Goal: Transaction & Acquisition: Purchase product/service

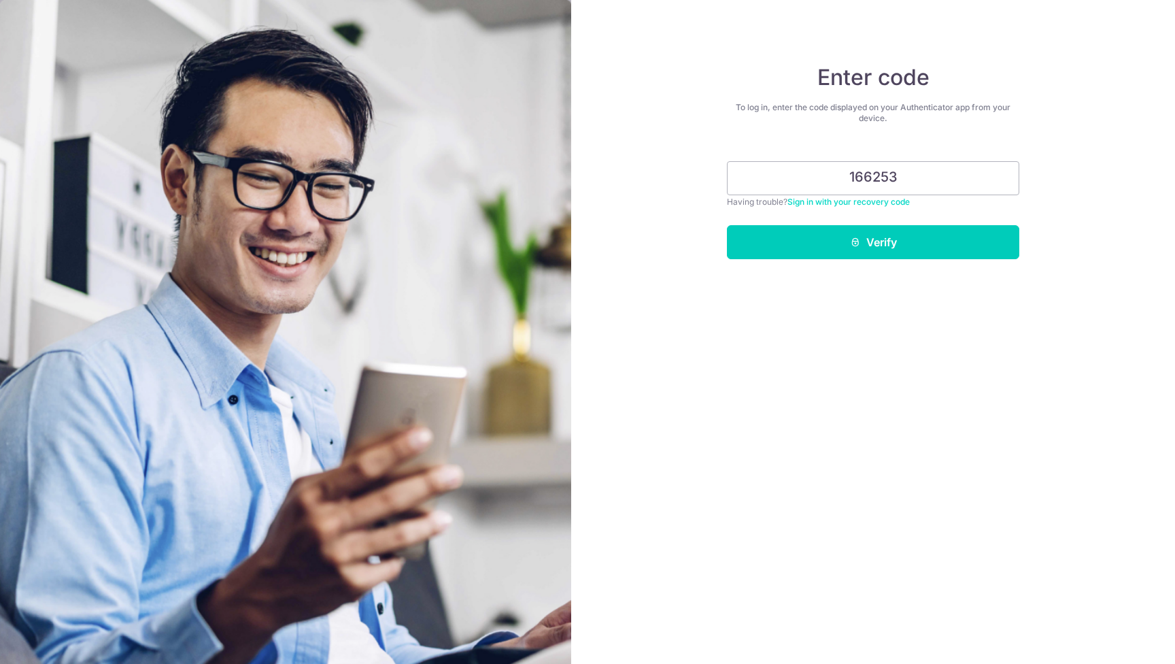
type input "166253"
click at [873, 242] on button "Verify" at bounding box center [873, 242] width 292 height 34
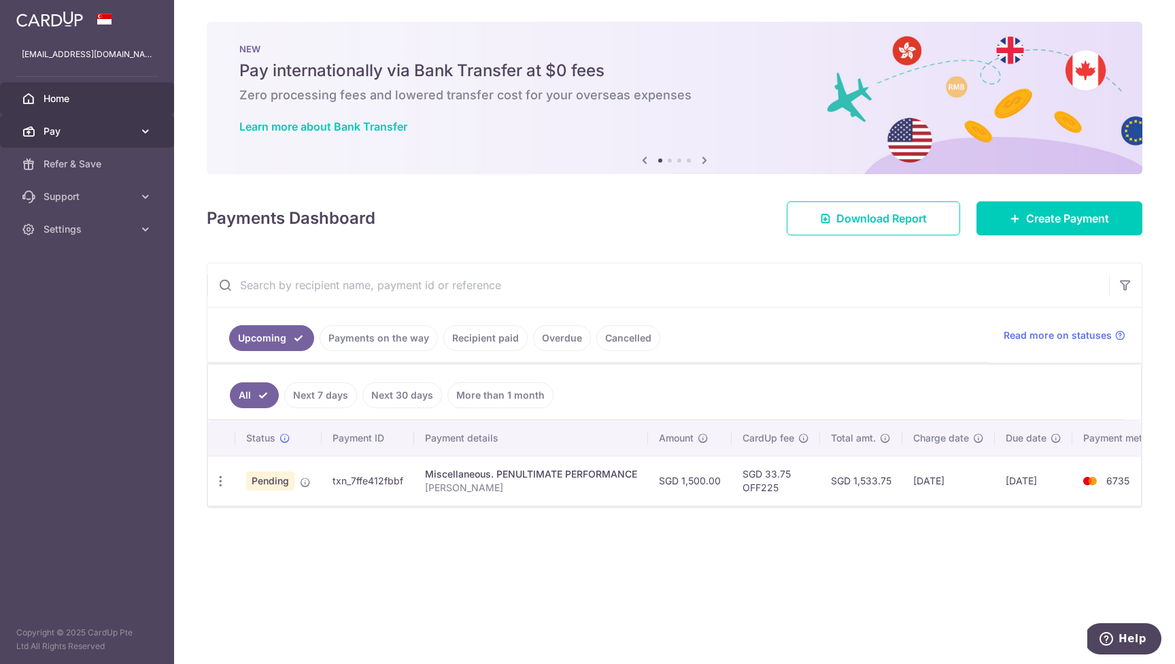
click at [75, 134] on span "Pay" at bounding box center [89, 131] width 90 height 14
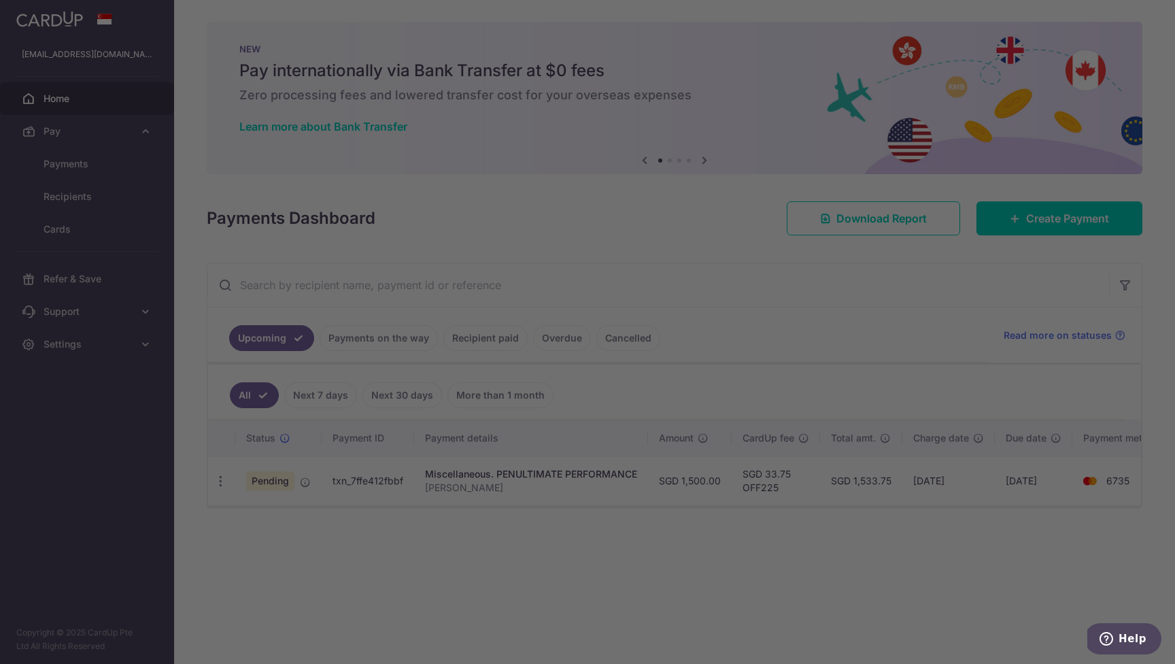
click at [72, 158] on div at bounding box center [593, 335] width 1187 height 671
click at [95, 173] on div at bounding box center [593, 335] width 1187 height 671
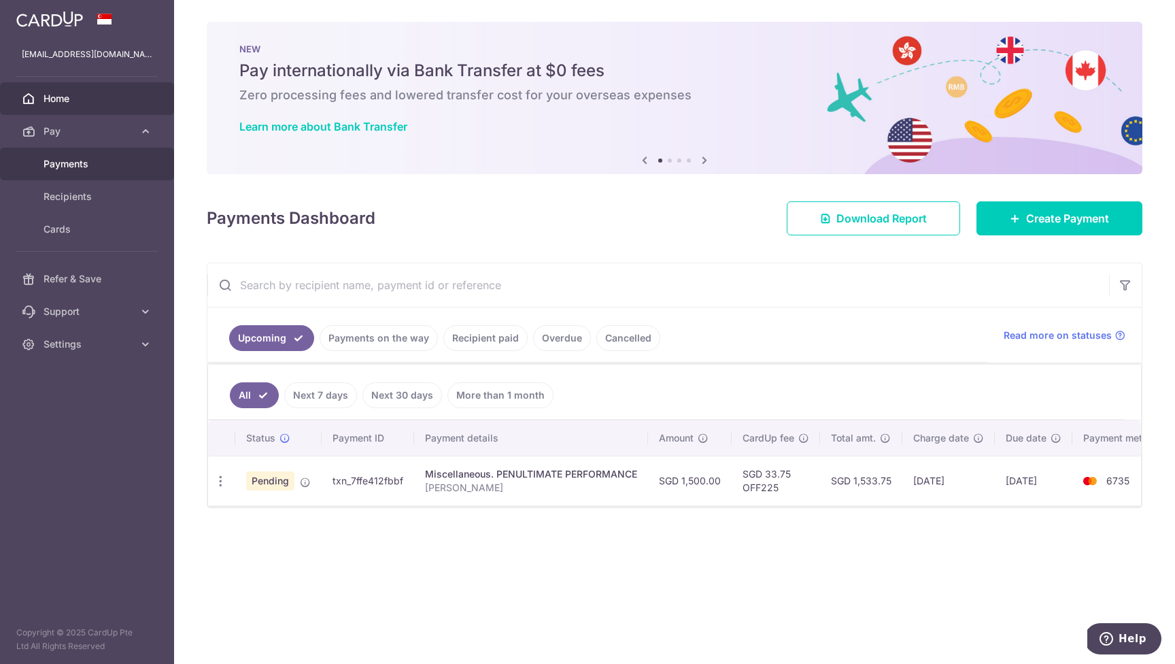
click at [80, 163] on span "Payments" at bounding box center [89, 164] width 90 height 14
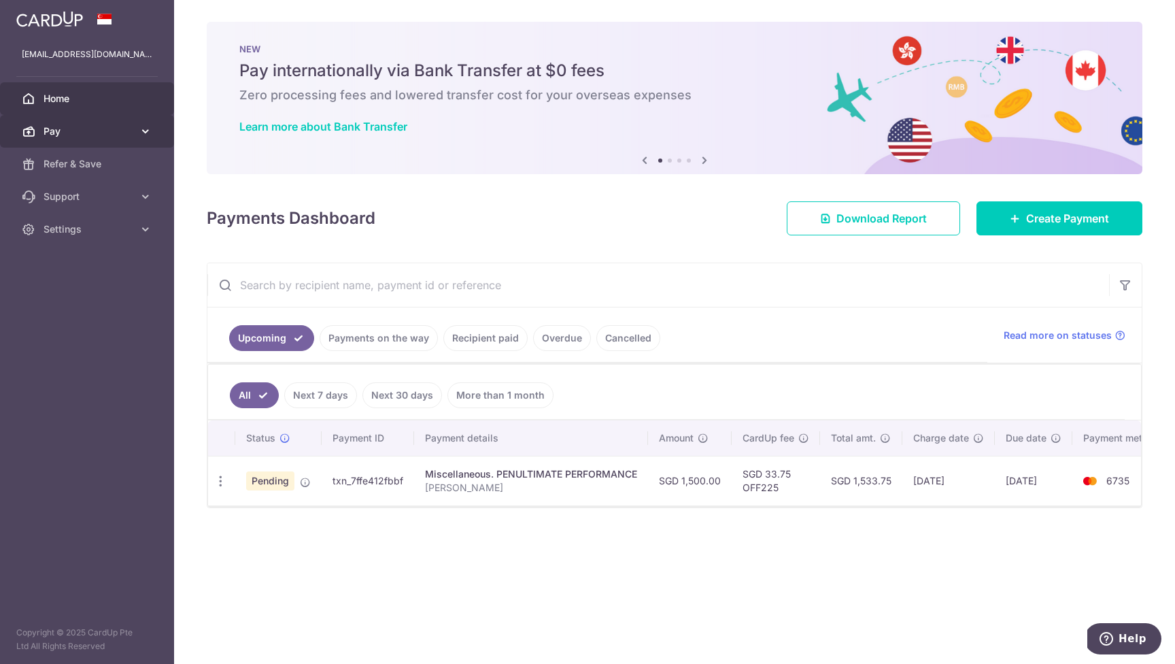
click at [60, 133] on span "Pay" at bounding box center [89, 131] width 90 height 14
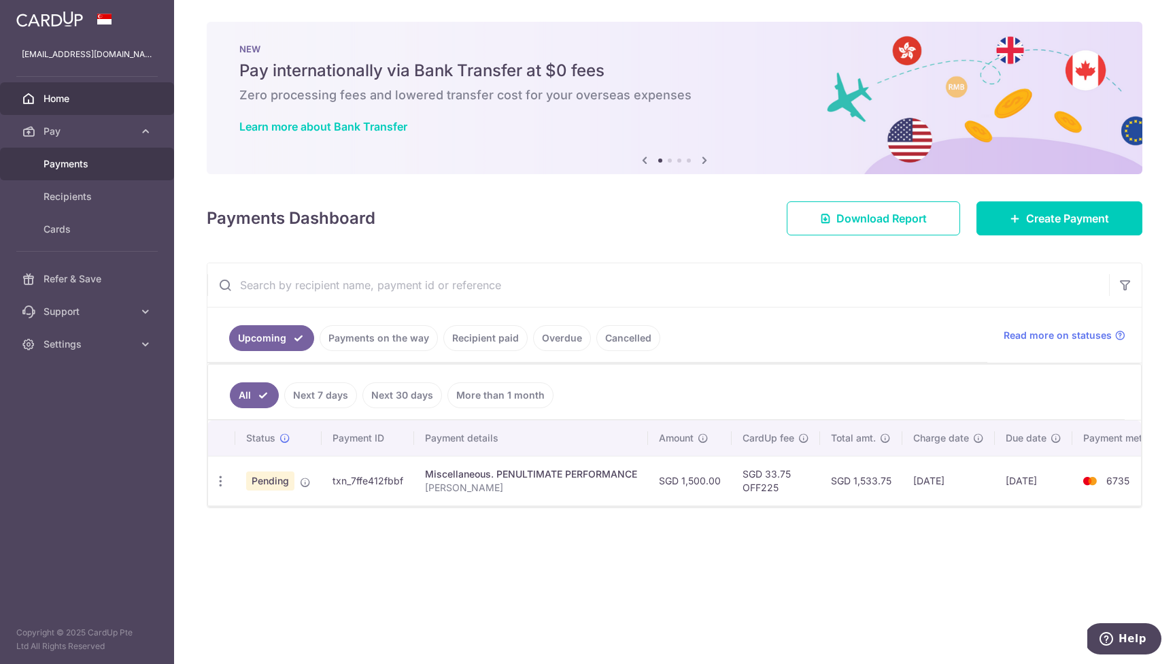
click at [68, 163] on span "Payments" at bounding box center [89, 164] width 90 height 14
click at [479, 339] on link "Recipient paid" at bounding box center [485, 338] width 84 height 26
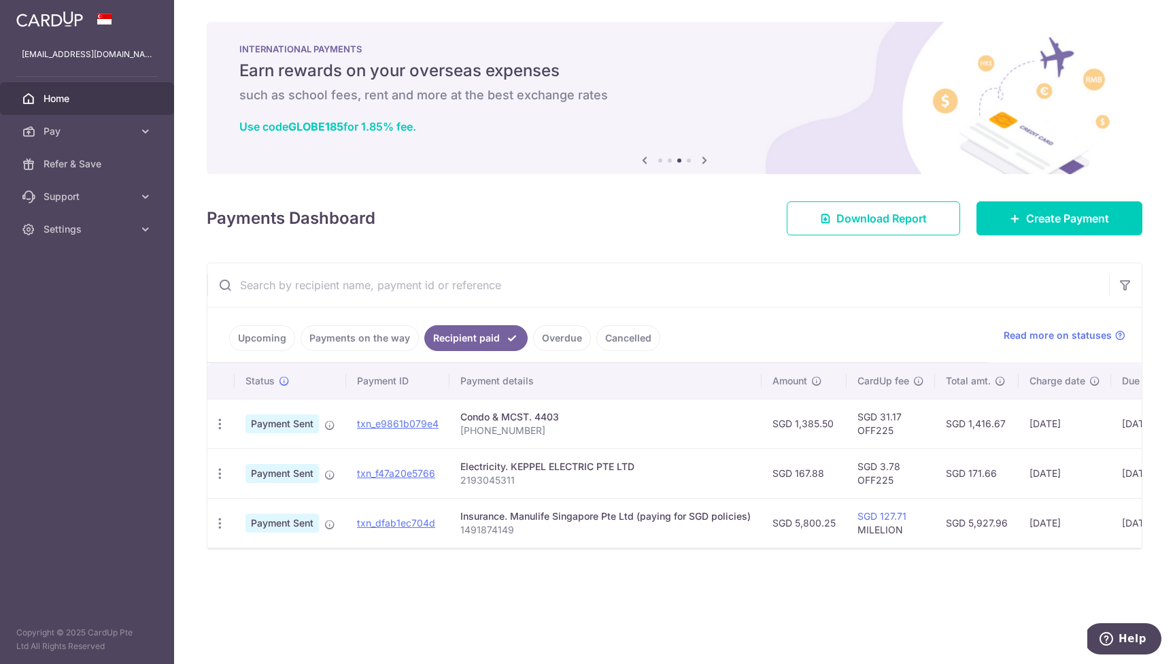
click at [260, 337] on link "Upcoming" at bounding box center [262, 338] width 66 height 26
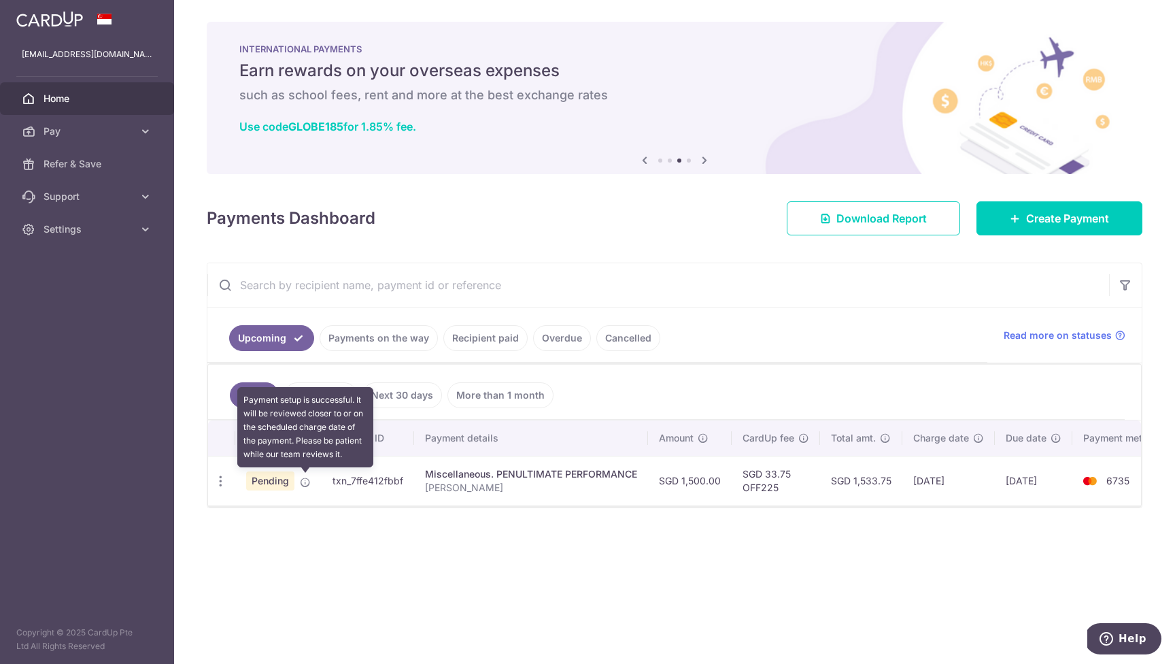
click at [307, 483] on icon at bounding box center [305, 482] width 11 height 11
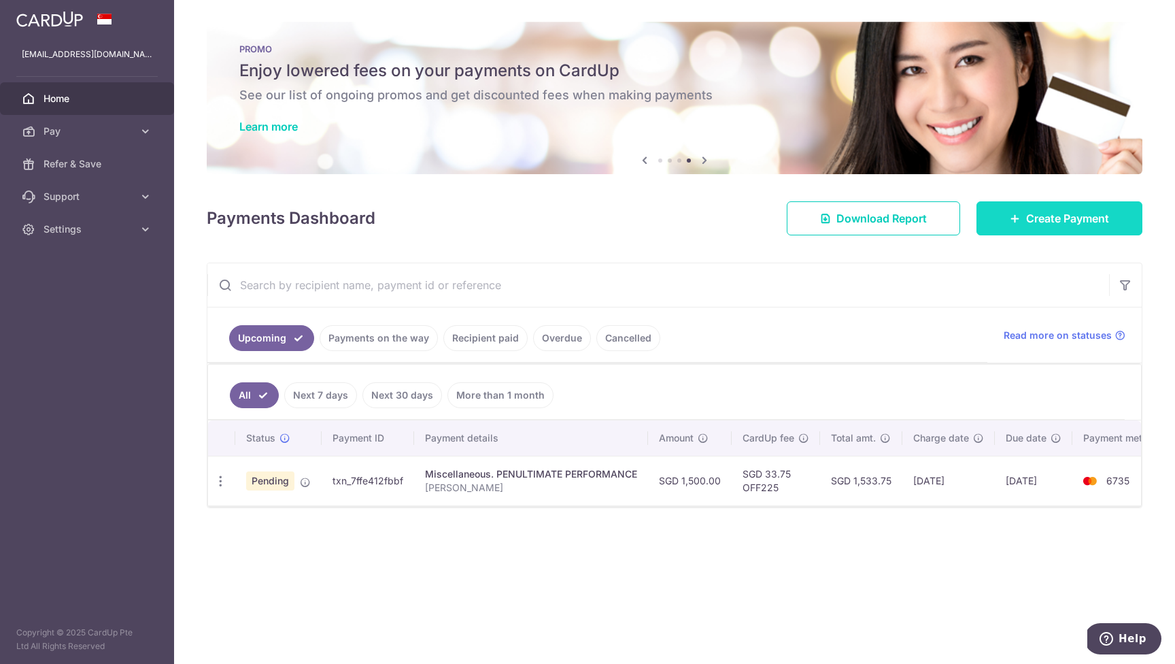
click at [1092, 222] on span "Create Payment" at bounding box center [1067, 218] width 83 height 16
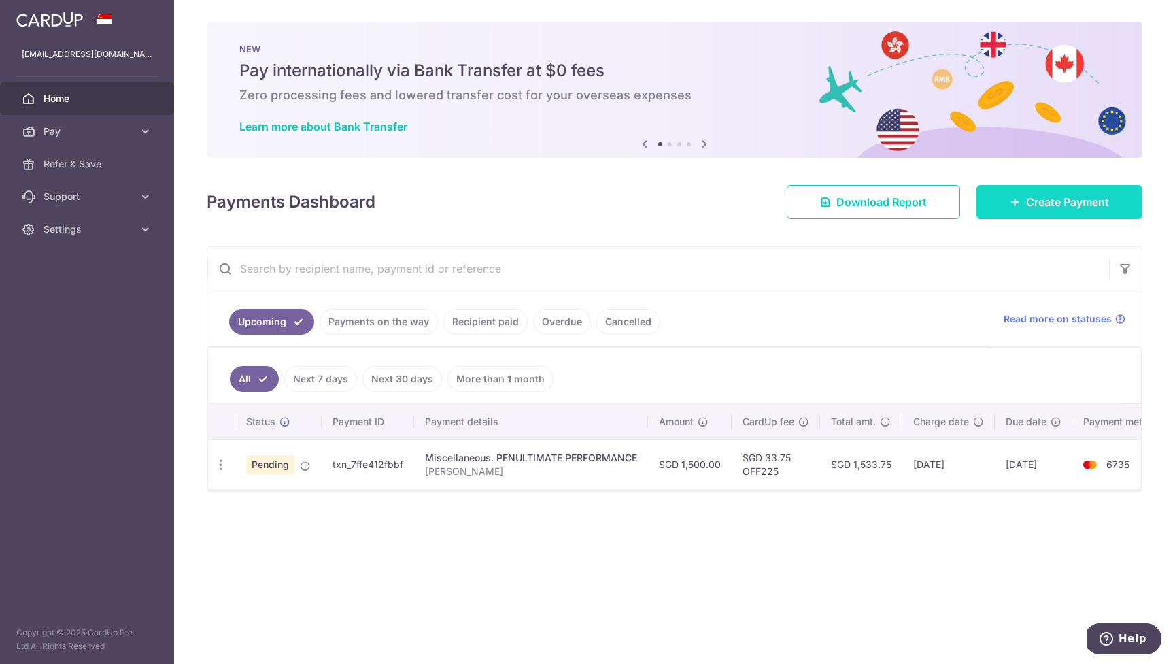
click at [1079, 196] on span "Create Payment" at bounding box center [1067, 202] width 83 height 16
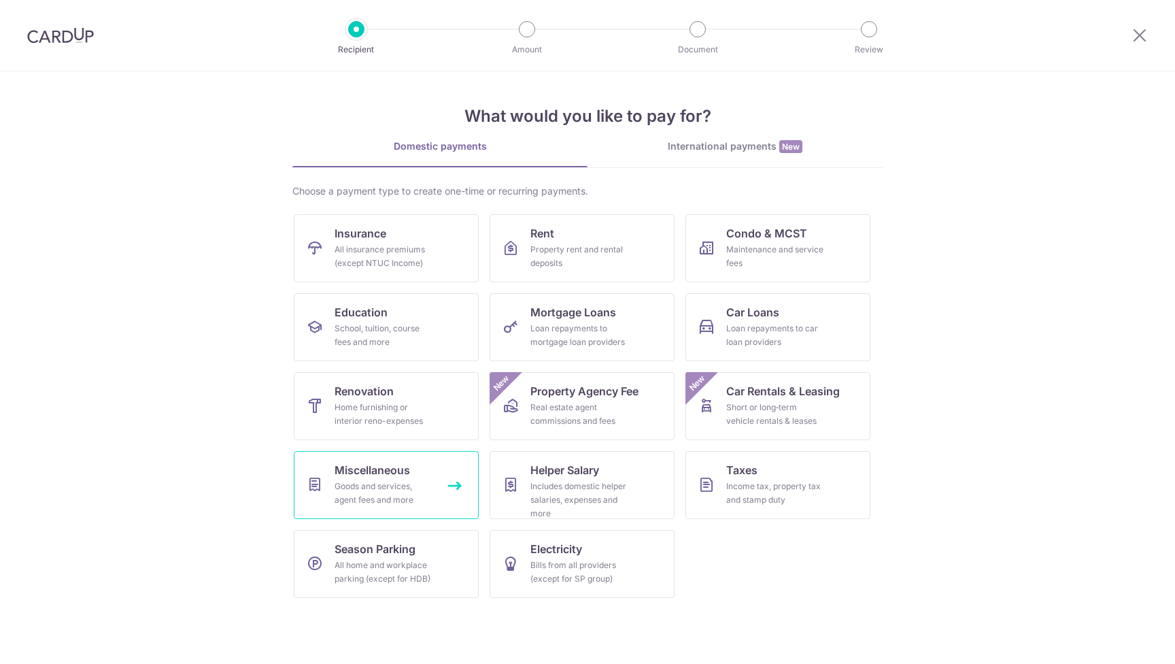
click at [372, 486] on div "Goods and services, agent fees and more" at bounding box center [384, 493] width 98 height 27
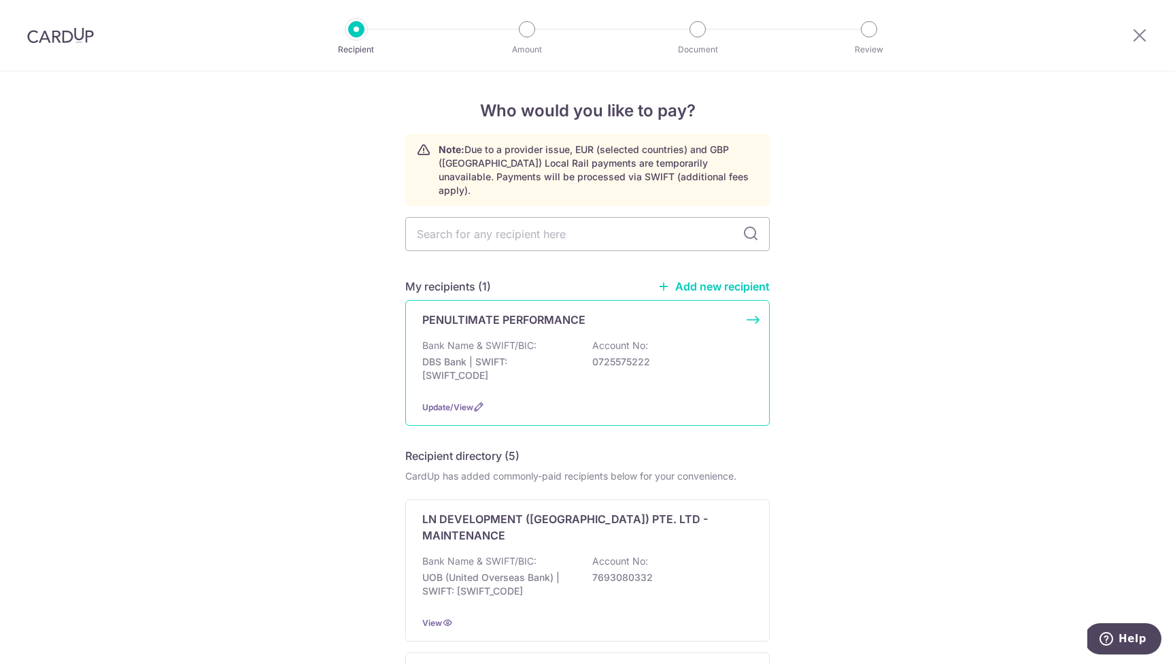
click at [538, 318] on div "PENULTIMATE PERFORMANCE Bank Name & SWIFT/BIC: DBS Bank | SWIFT: [SWIFT_CODE] A…" at bounding box center [587, 363] width 365 height 126
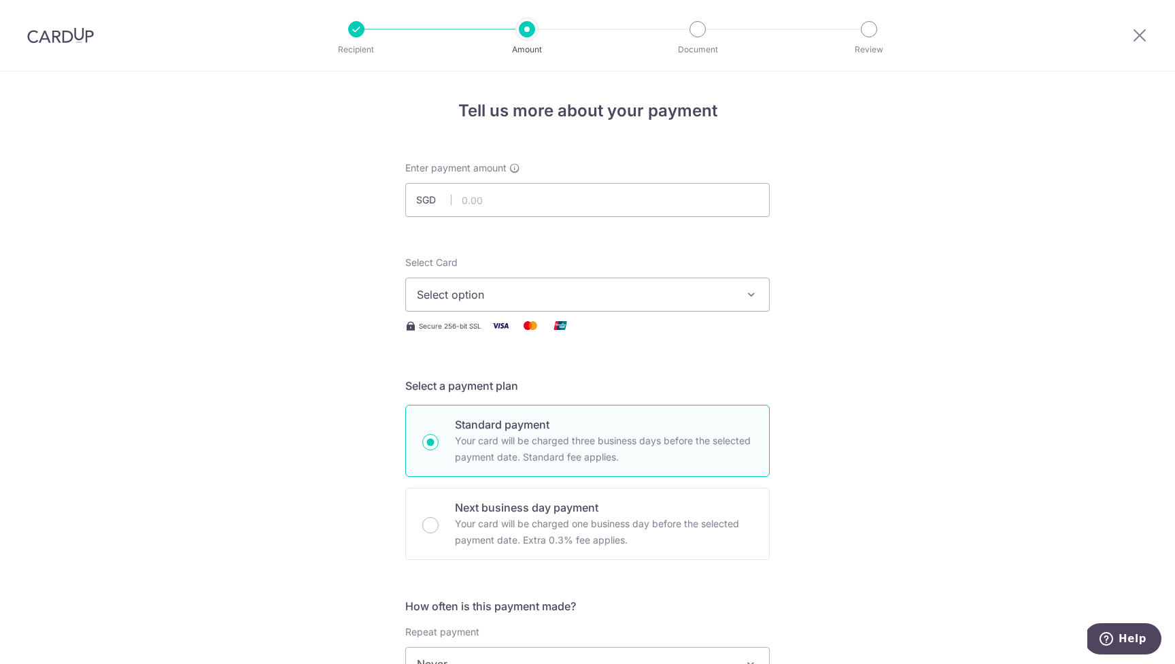
scroll to position [3, 0]
click at [501, 203] on input "text" at bounding box center [587, 197] width 365 height 34
type input "1,500.00"
click at [746, 292] on icon "button" at bounding box center [752, 292] width 14 height 14
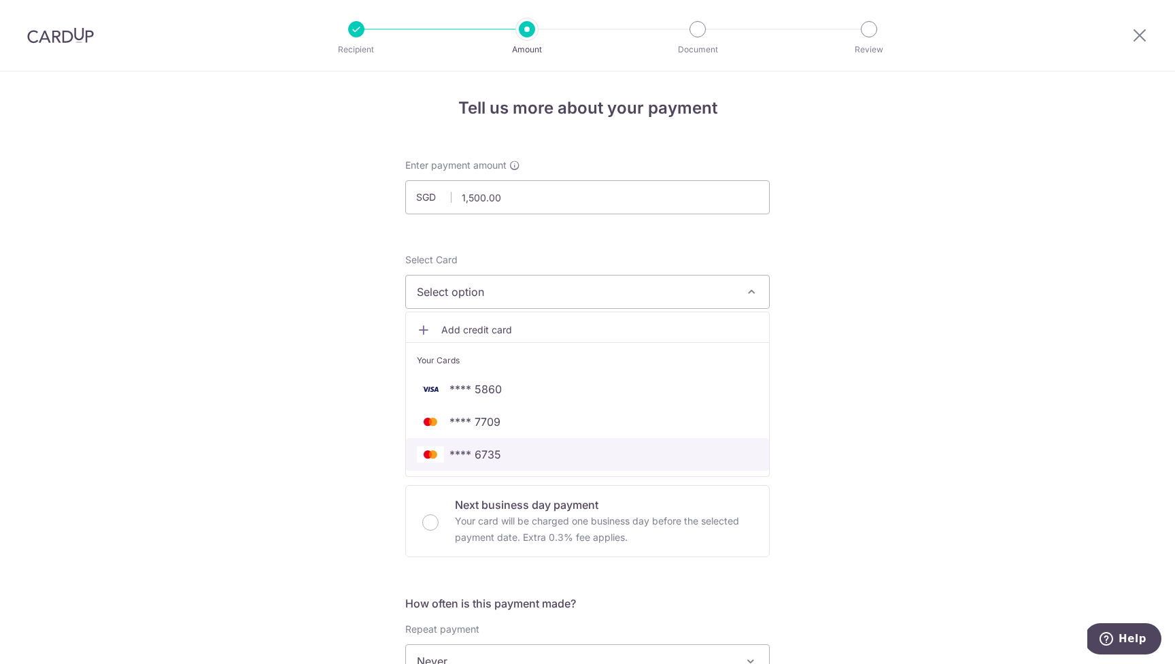
click at [600, 441] on link "**** 6735" at bounding box center [587, 454] width 363 height 33
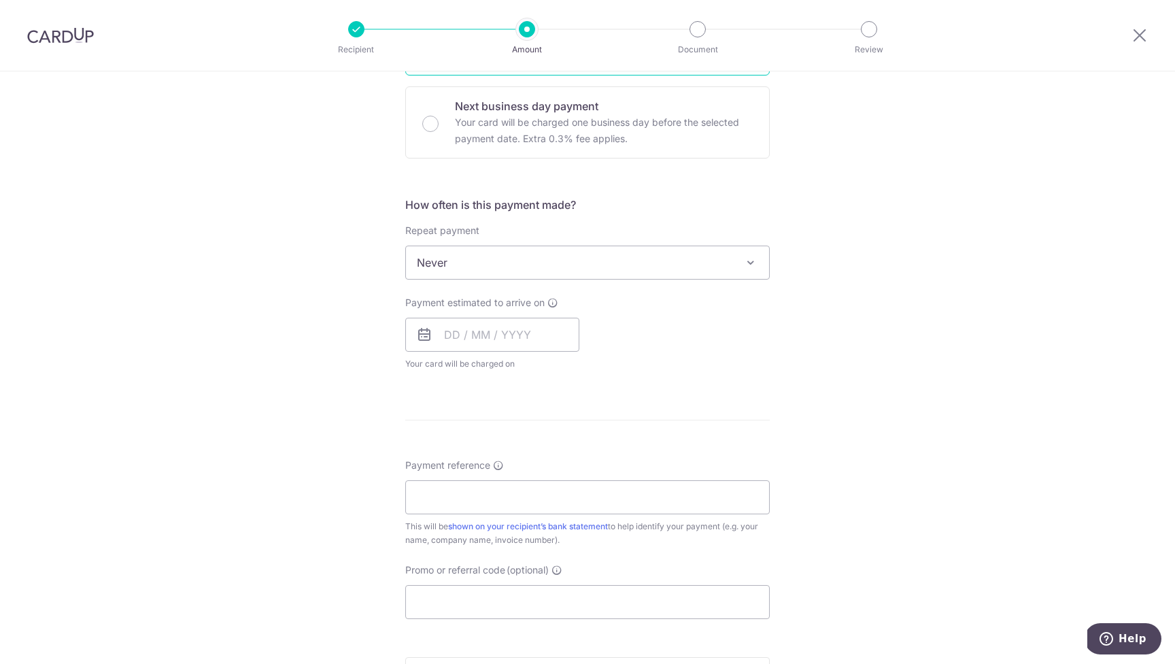
scroll to position [363, 0]
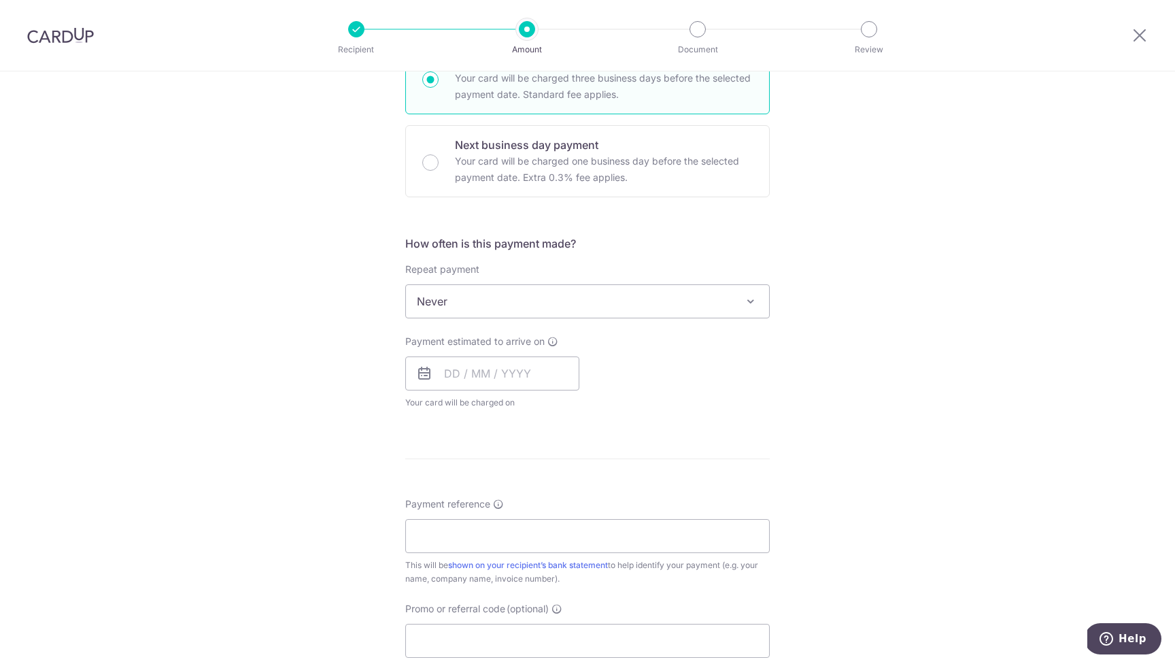
click at [629, 300] on span "Never" at bounding box center [587, 301] width 363 height 33
click at [959, 326] on div "Tell us more about your payment Enter payment amount SGD 1,500.00 1500.00 Selec…" at bounding box center [587, 324] width 1175 height 1230
click at [479, 373] on input "text" at bounding box center [492, 373] width 174 height 34
click at [988, 394] on div "Tell us more about your payment Enter payment amount SGD 1,500.00 1500.00 Selec…" at bounding box center [587, 324] width 1175 height 1230
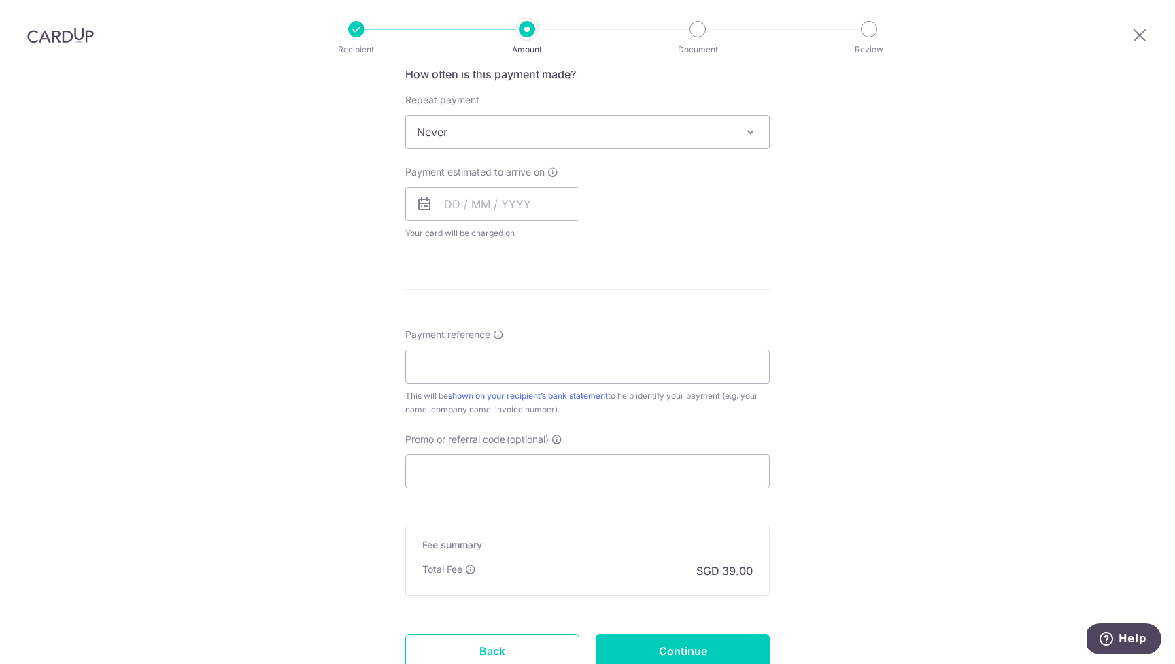
scroll to position [638, 0]
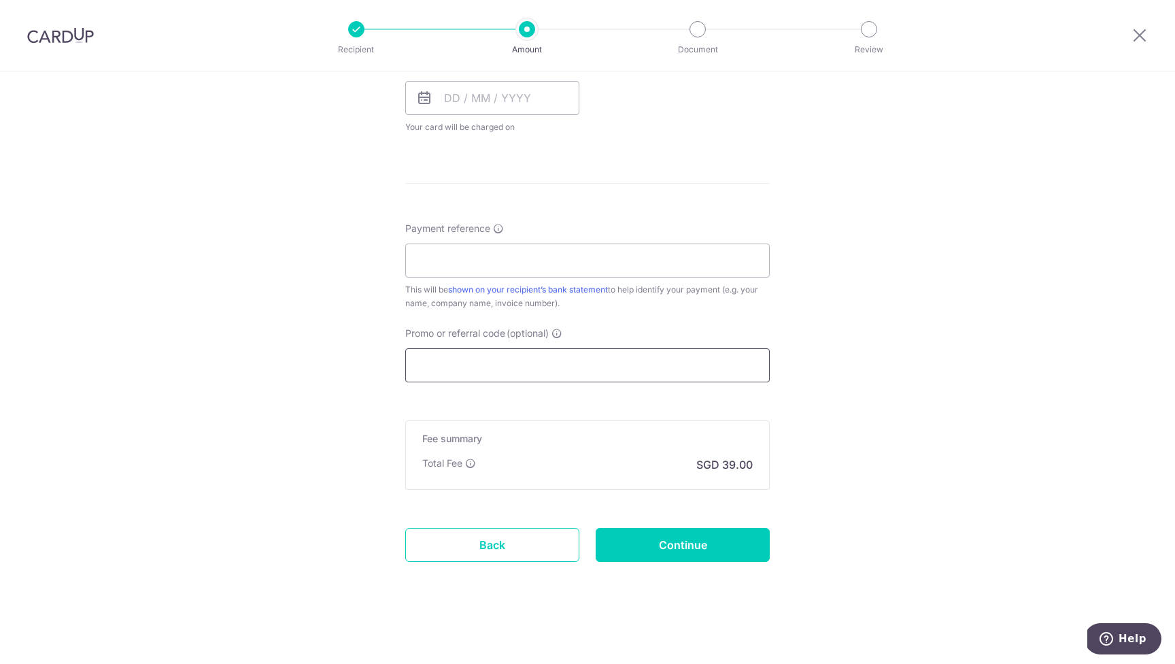
click at [514, 369] on input "Promo or referral code (optional)" at bounding box center [587, 365] width 365 height 34
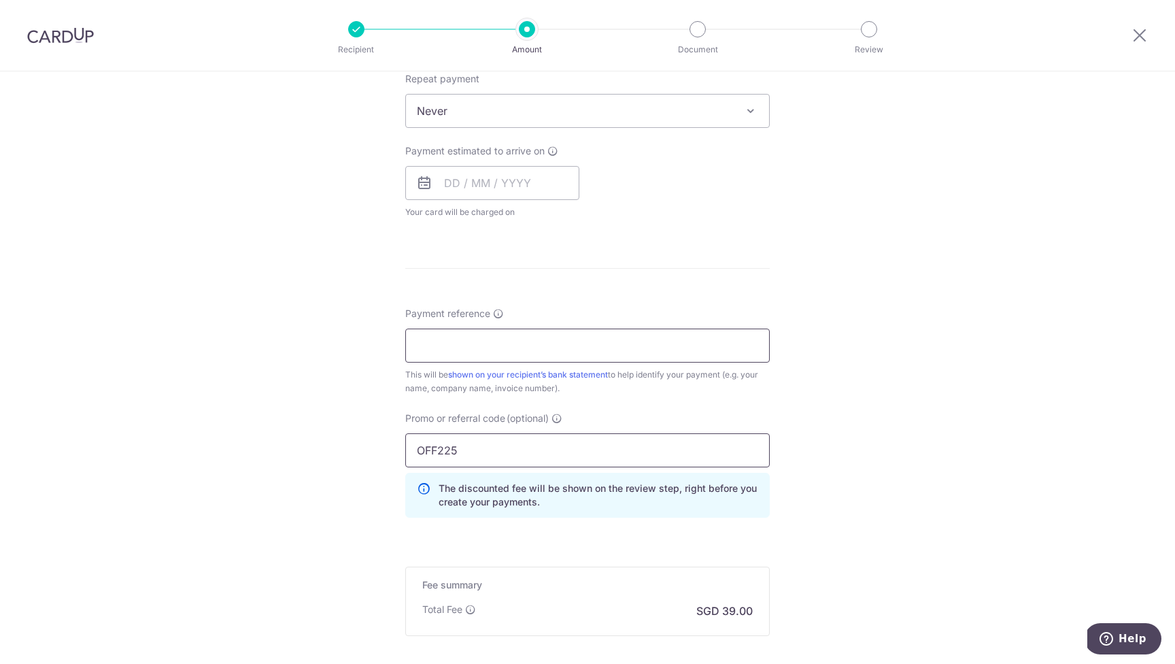
scroll to position [488, 0]
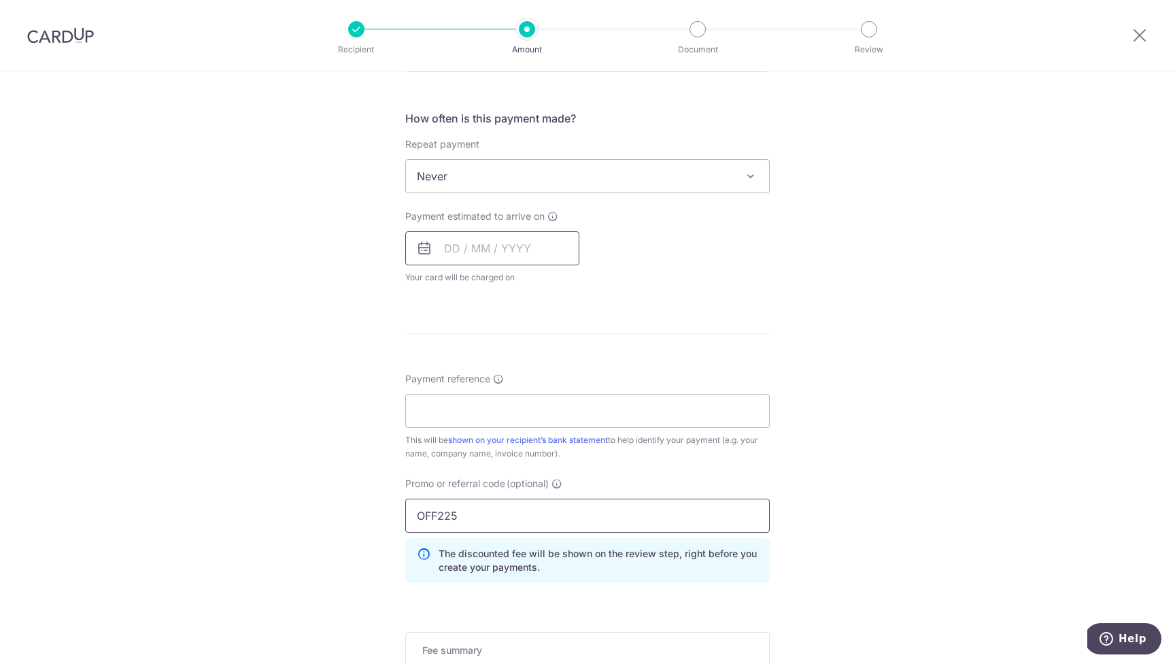
type input "OFF225"
click at [469, 250] on input "text" at bounding box center [492, 248] width 174 height 34
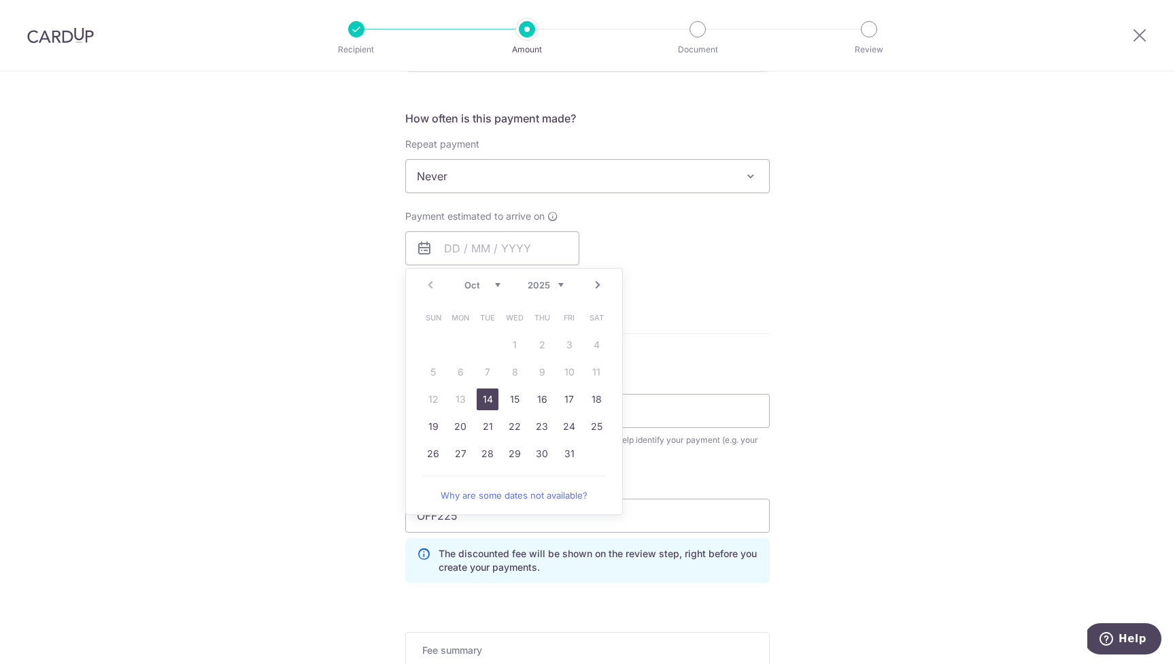
click at [487, 401] on link "14" at bounding box center [488, 399] width 22 height 22
type input "[DATE]"
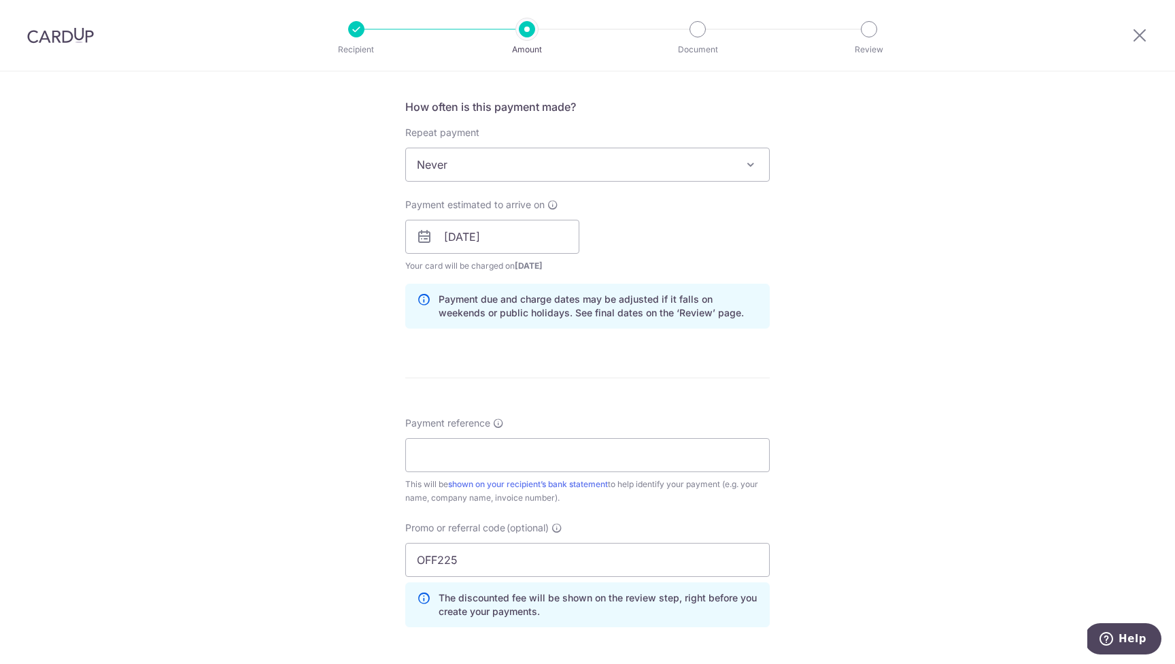
scroll to position [512, 0]
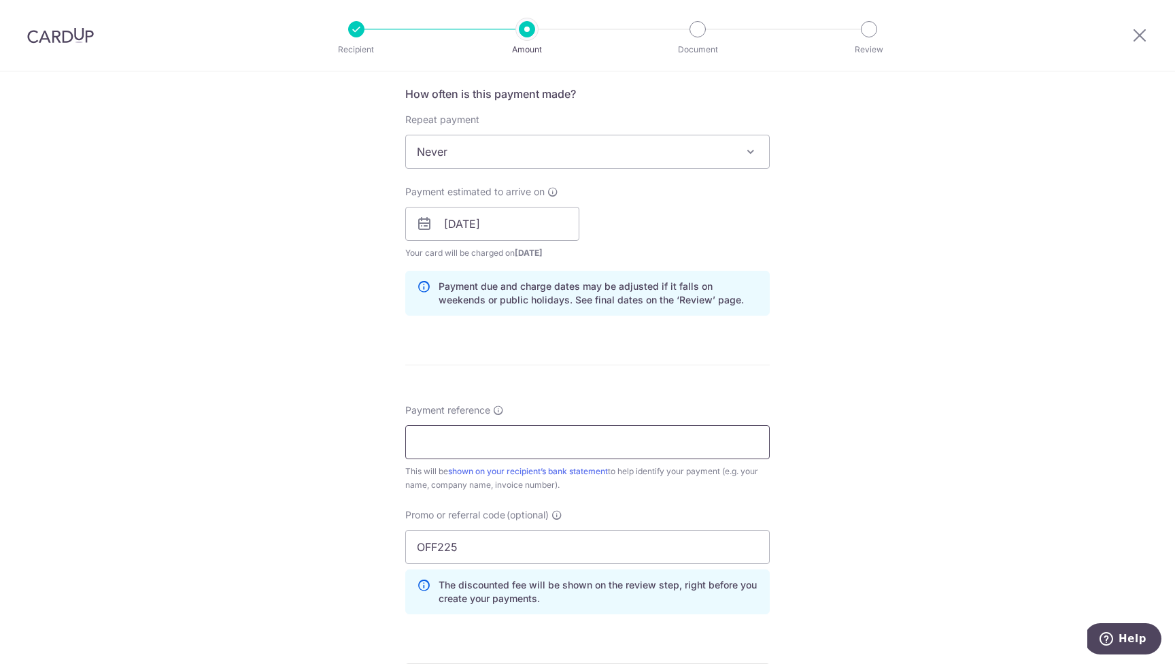
click at [504, 442] on input "Payment reference" at bounding box center [587, 442] width 365 height 34
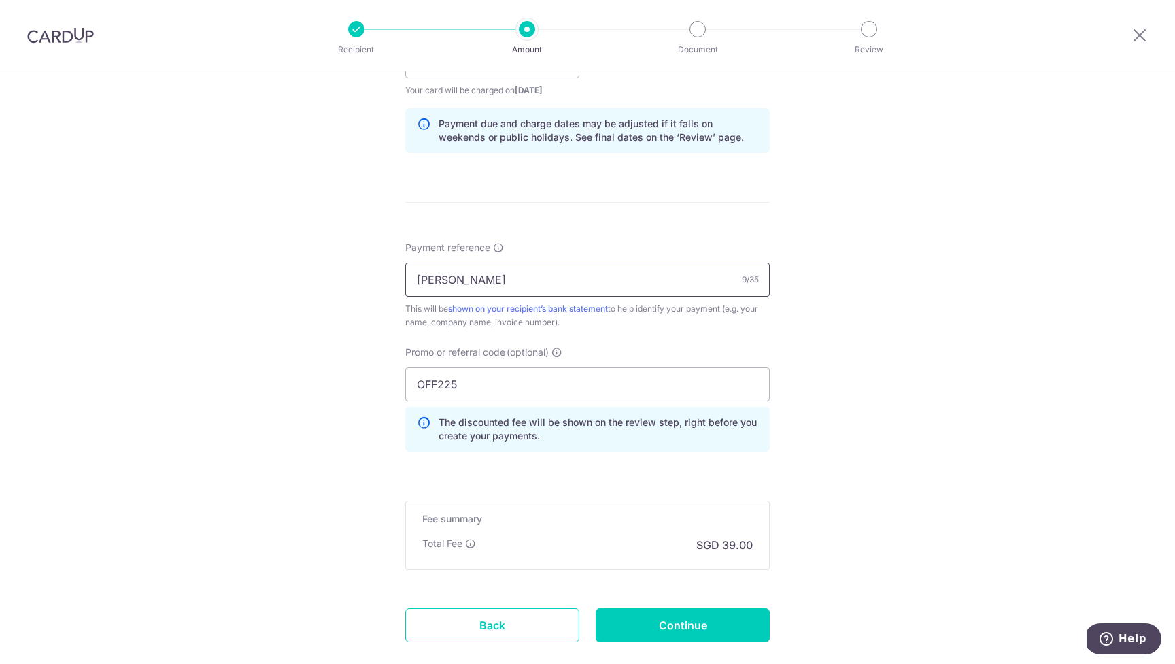
scroll to position [677, 0]
type input "Peter Yeo"
click at [725, 626] on input "Continue" at bounding box center [683, 622] width 174 height 34
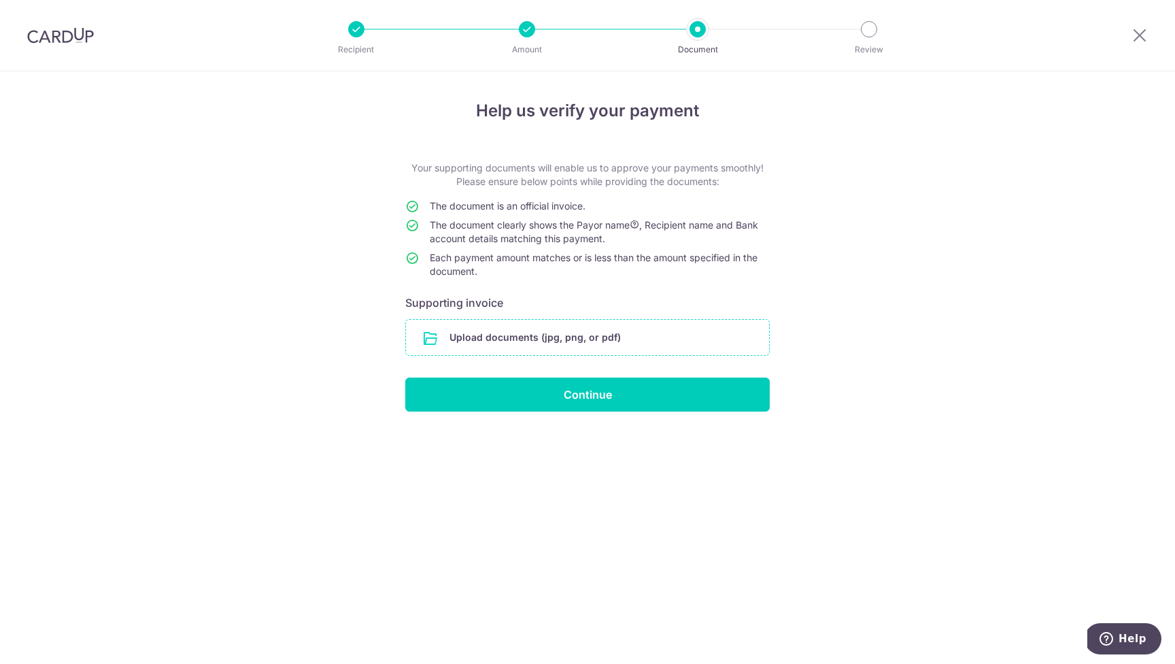
click at [608, 333] on input "file" at bounding box center [587, 337] width 363 height 35
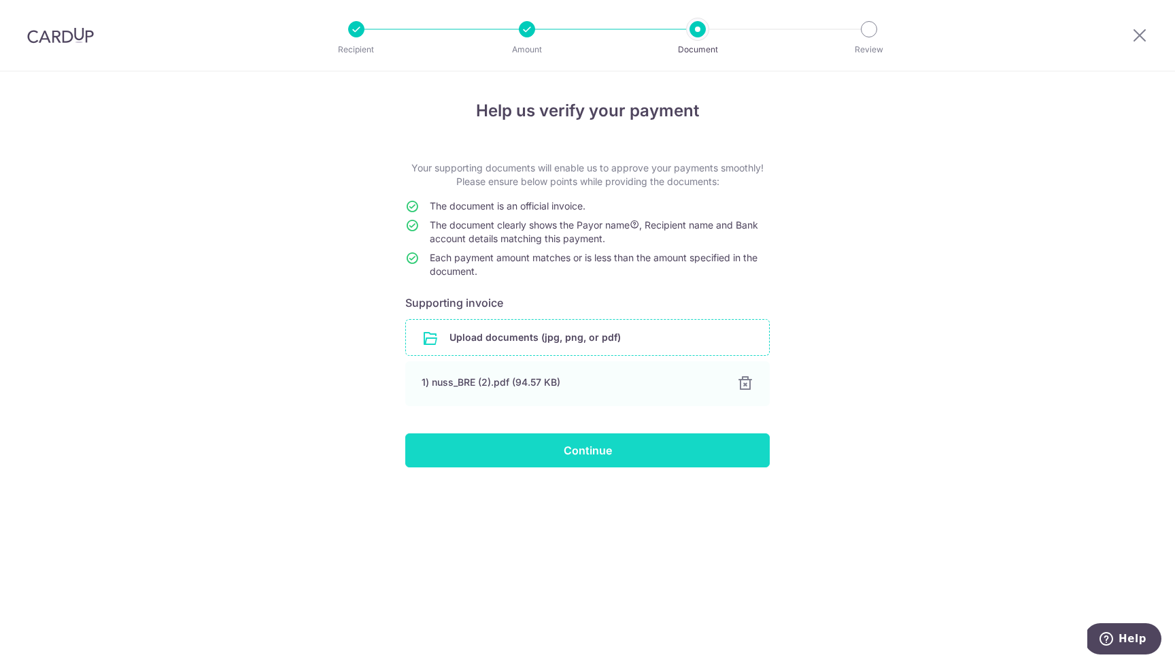
click at [641, 452] on input "Continue" at bounding box center [587, 450] width 365 height 34
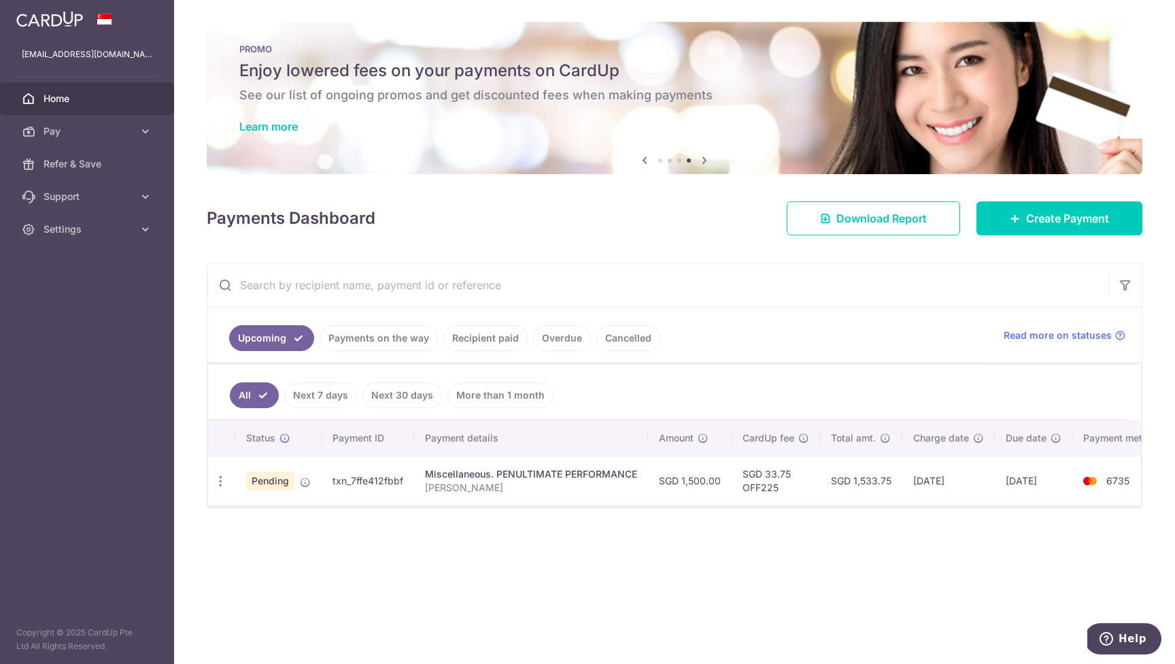
click at [1131, 642] on span "Help" at bounding box center [1133, 639] width 28 height 12
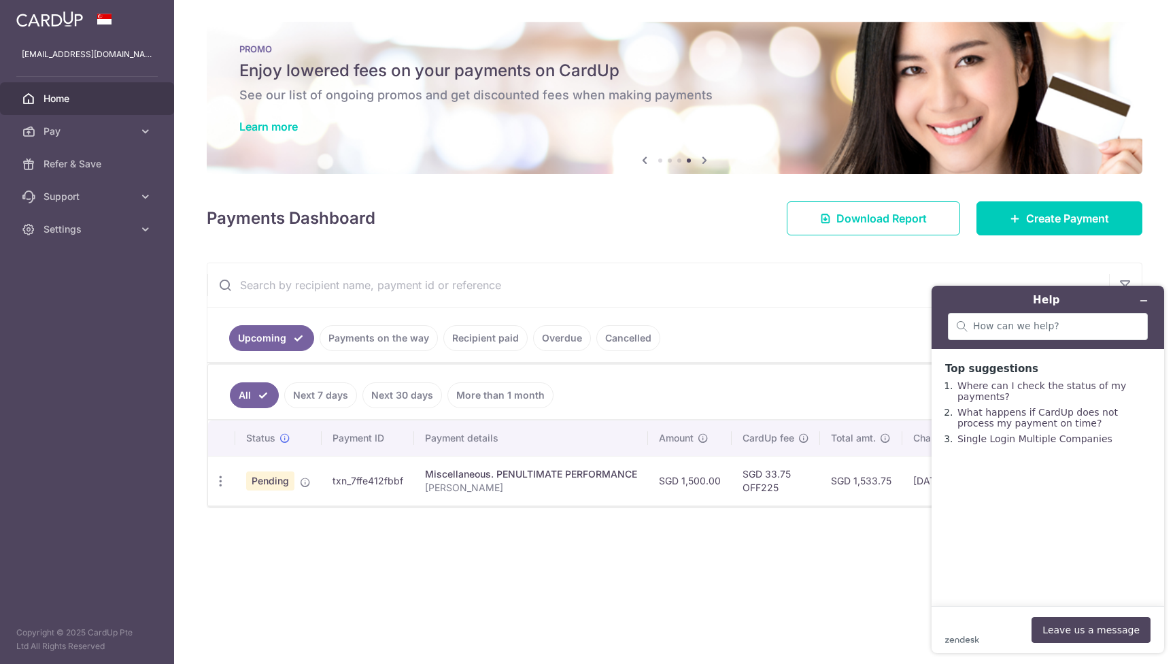
click at [654, 556] on div "× Pause Schedule Pause all future payments in this series Pause just this one p…" at bounding box center [674, 332] width 1001 height 664
click at [373, 477] on td "txn_7ffe412fbbf" at bounding box center [368, 481] width 93 height 50
copy td "txn_7ffe412fbbf"
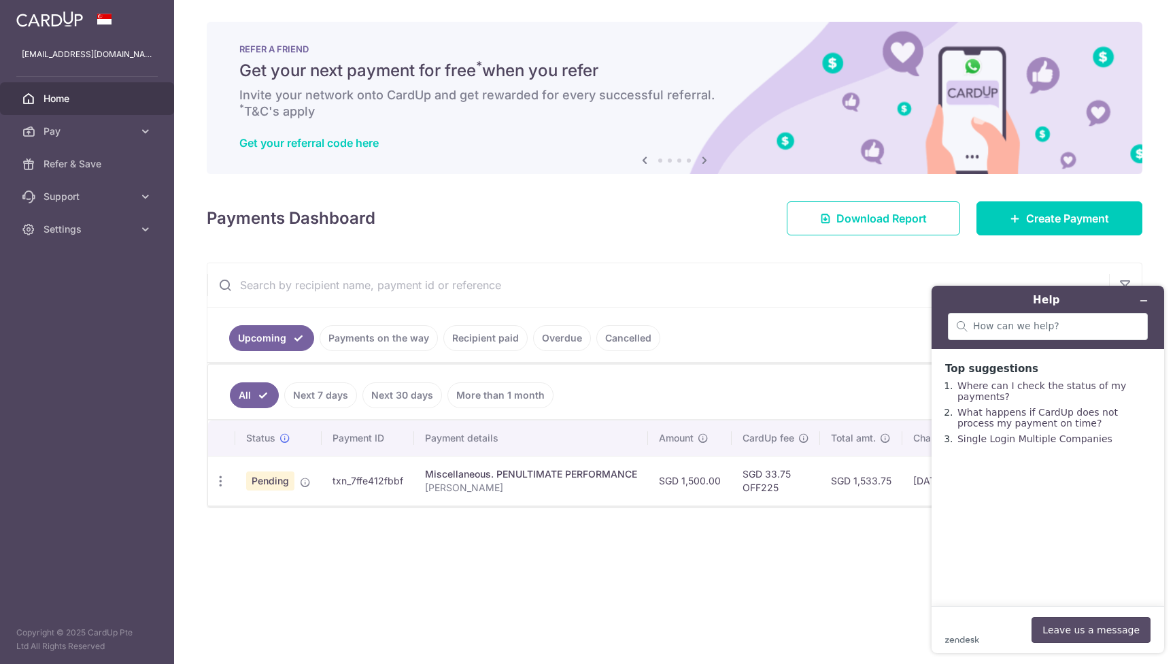
drag, startPoint x: 2011, startPoint y: 905, endPoint x: 1090, endPoint y: 630, distance: 961.0
click at [1090, 630] on button "Leave us a message" at bounding box center [1091, 630] width 119 height 26
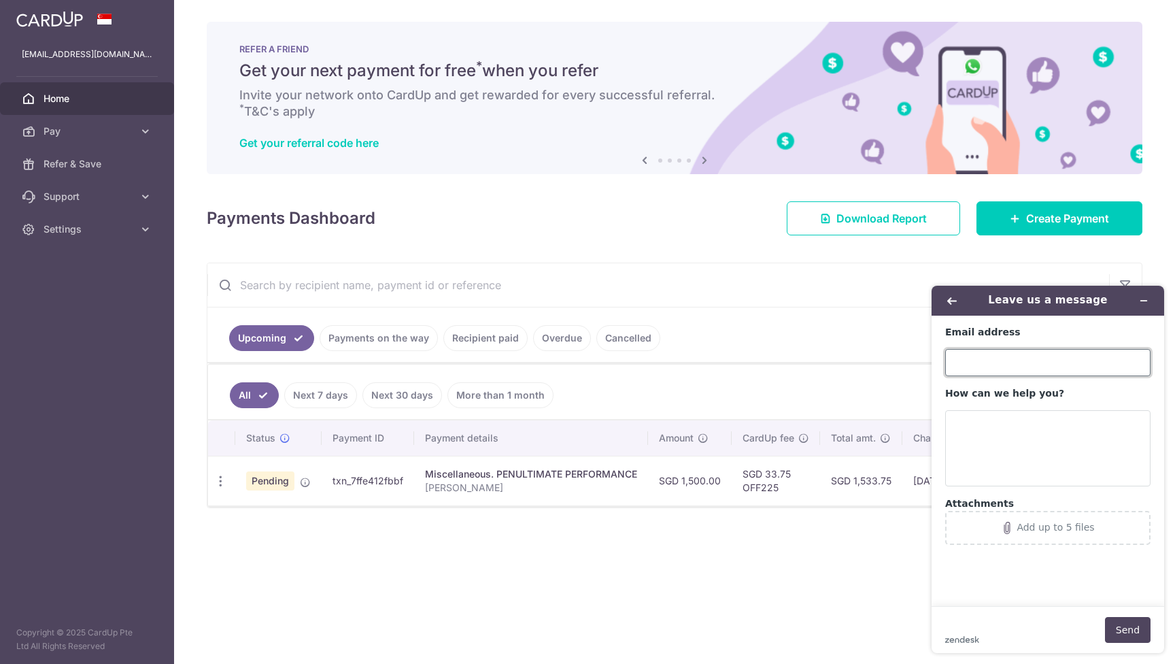
click at [986, 361] on input "Email address" at bounding box center [1047, 362] width 205 height 27
type input "tiongmin@yahoo.com"
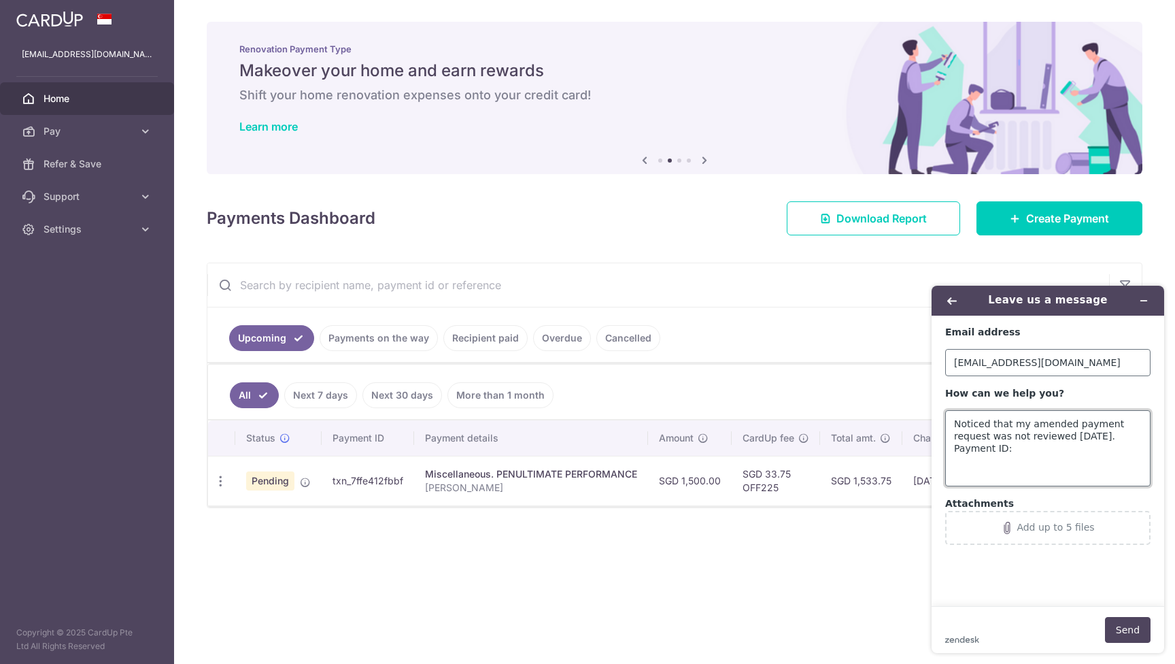
paste textarea "txn_7ffe412fbbf"
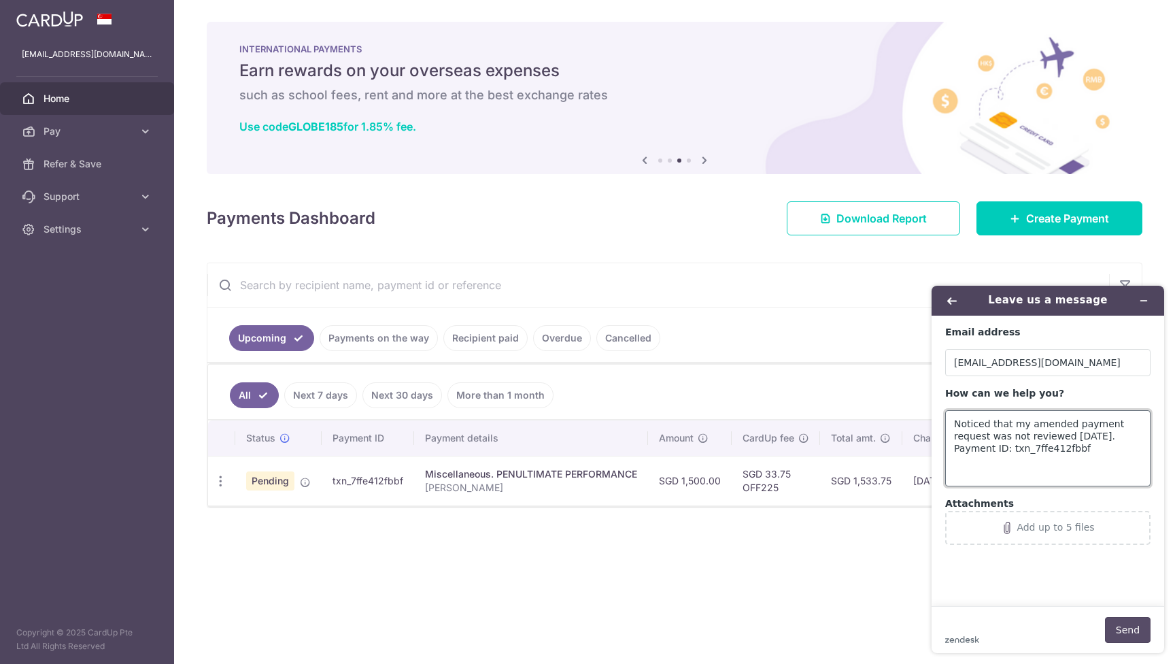
type textarea "Noticed that my amended payment request was not reviewed yesterday. Payment ID:…"
click at [1128, 635] on button "Send" at bounding box center [1128, 630] width 46 height 26
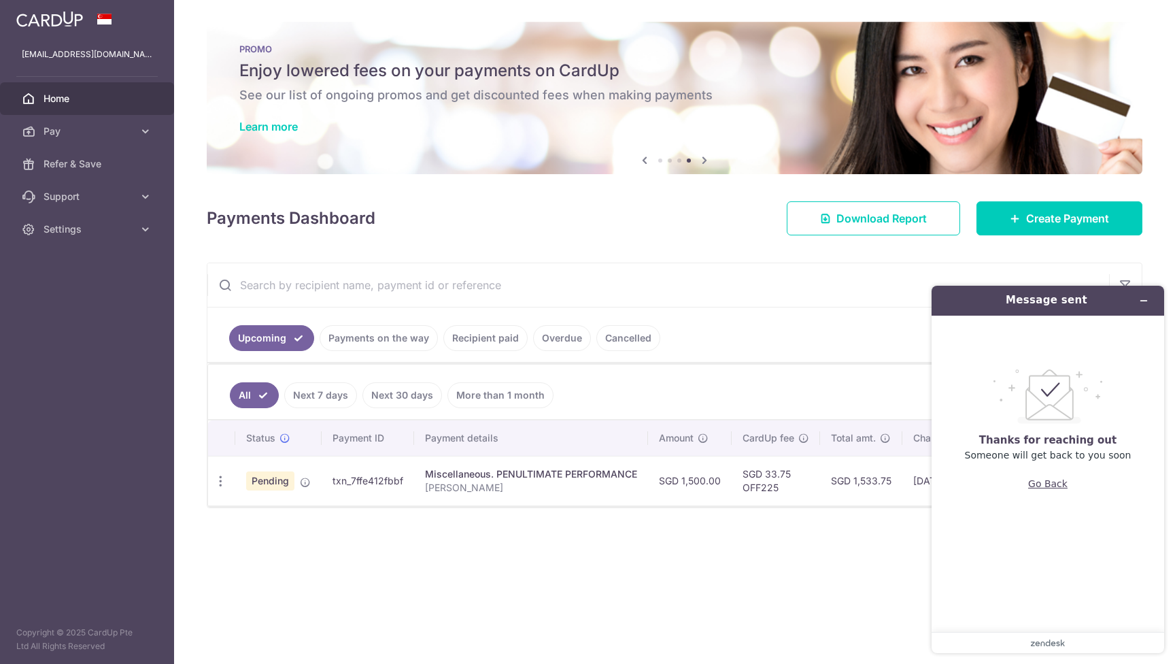
click at [1059, 484] on button "Go Back" at bounding box center [1047, 484] width 39 height 26
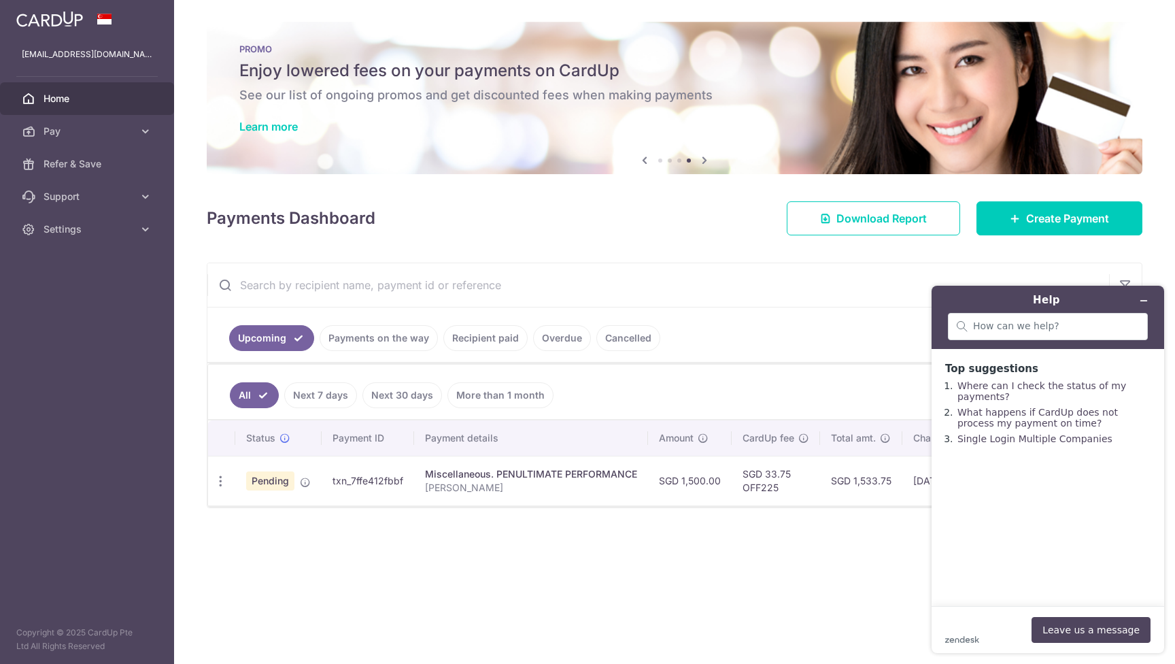
click at [833, 582] on div "× Pause Schedule Pause all future payments in this series Pause just this one p…" at bounding box center [674, 332] width 1001 height 664
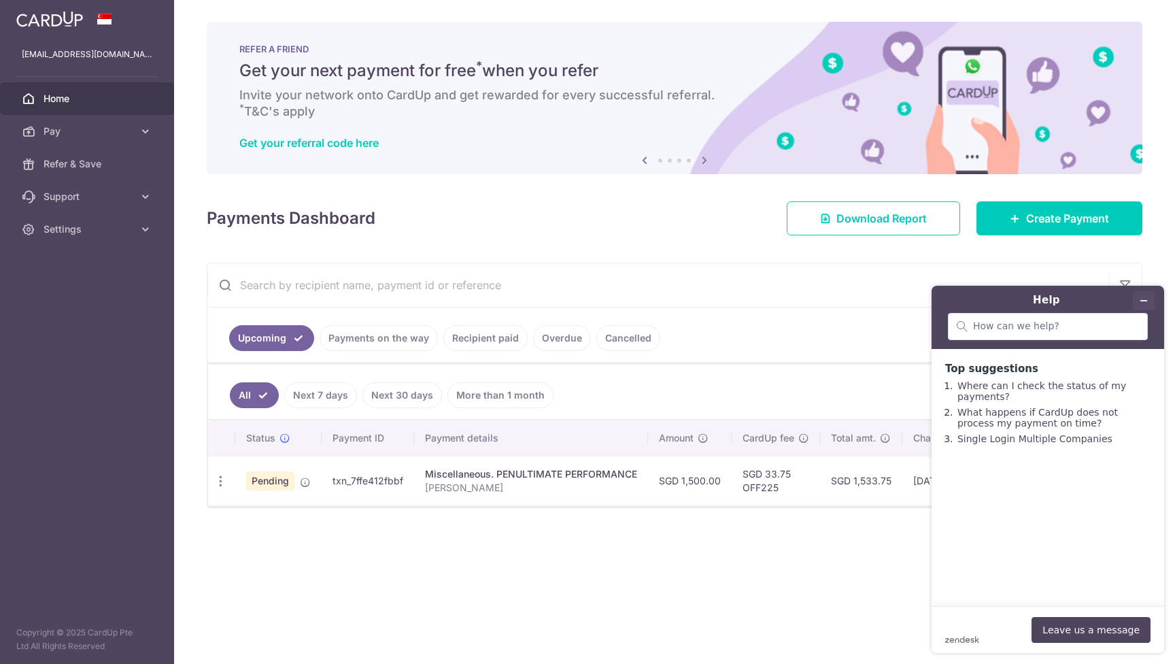
click at [1147, 300] on icon "Minimise widget" at bounding box center [1144, 301] width 10 height 10
